Goal: Task Accomplishment & Management: Manage account settings

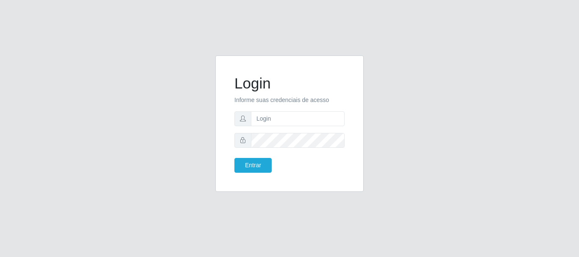
click at [317, 128] on form "Login Informe suas credenciais de acesso Entrar" at bounding box center [289, 124] width 110 height 98
click at [316, 123] on input "text" at bounding box center [298, 119] width 94 height 15
type input "[EMAIL_ADDRESS][DOMAIN_NAME]"
click at [242, 155] on form "Login Informe suas credenciais de acesso [EMAIL_ADDRESS][DOMAIN_NAME] Entrar" at bounding box center [289, 124] width 110 height 98
click at [248, 166] on button "Entrar" at bounding box center [252, 165] width 37 height 15
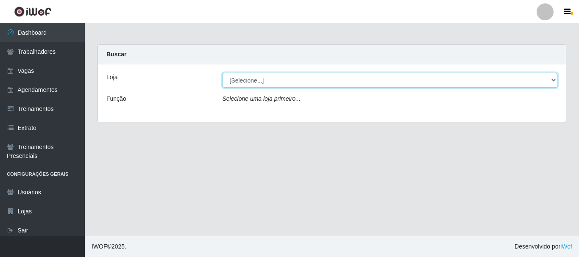
click at [293, 84] on select "[Selecione...] C-ASA [GEOGRAPHIC_DATA]" at bounding box center [390, 80] width 335 height 15
select select "239"
click at [223, 73] on select "[Selecione...] C-ASA [GEOGRAPHIC_DATA]" at bounding box center [390, 80] width 335 height 15
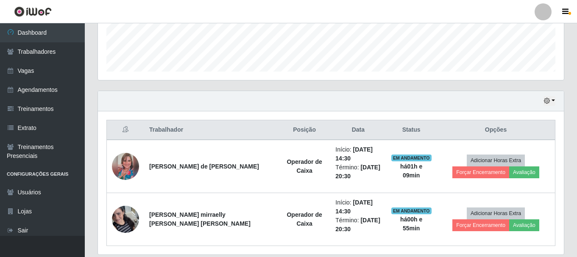
scroll to position [254, 0]
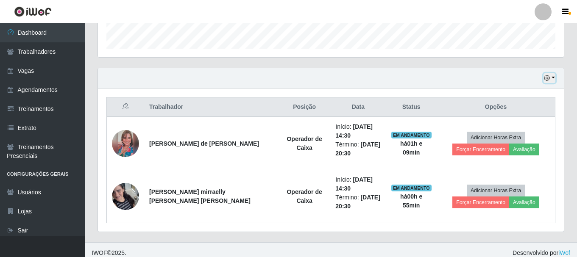
click at [552, 77] on button "button" at bounding box center [550, 78] width 12 height 10
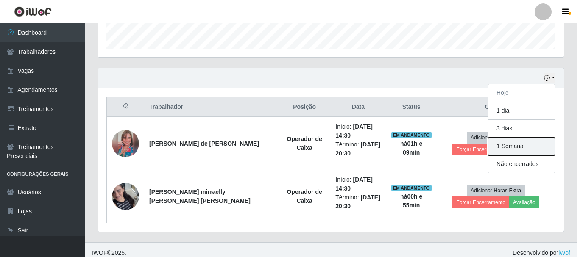
click at [511, 152] on button "1 Semana" at bounding box center [521, 147] width 67 height 18
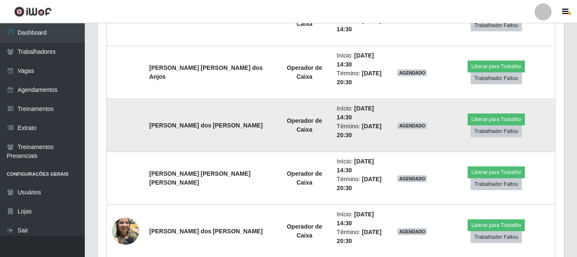
scroll to position [1300, 0]
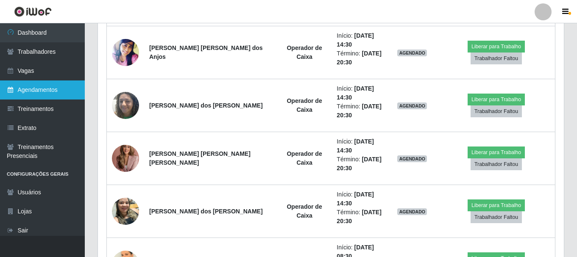
click at [47, 91] on link "Agendamentos" at bounding box center [42, 90] width 85 height 19
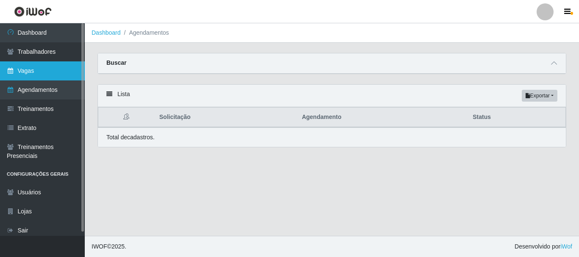
click at [18, 74] on link "Vagas" at bounding box center [42, 70] width 85 height 19
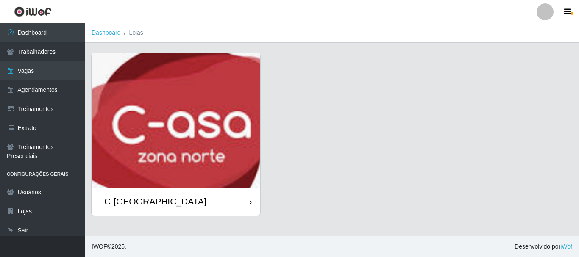
click at [181, 194] on div "C-[GEOGRAPHIC_DATA]" at bounding box center [176, 202] width 169 height 28
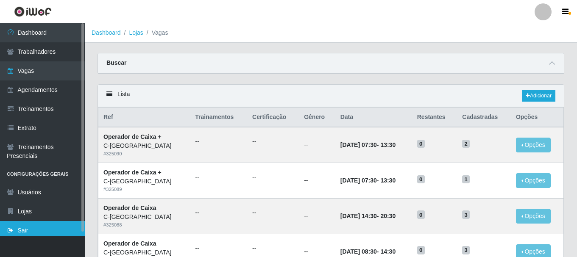
click at [20, 229] on link "Sair" at bounding box center [42, 230] width 85 height 19
